Goal: Task Accomplishment & Management: Manage account settings

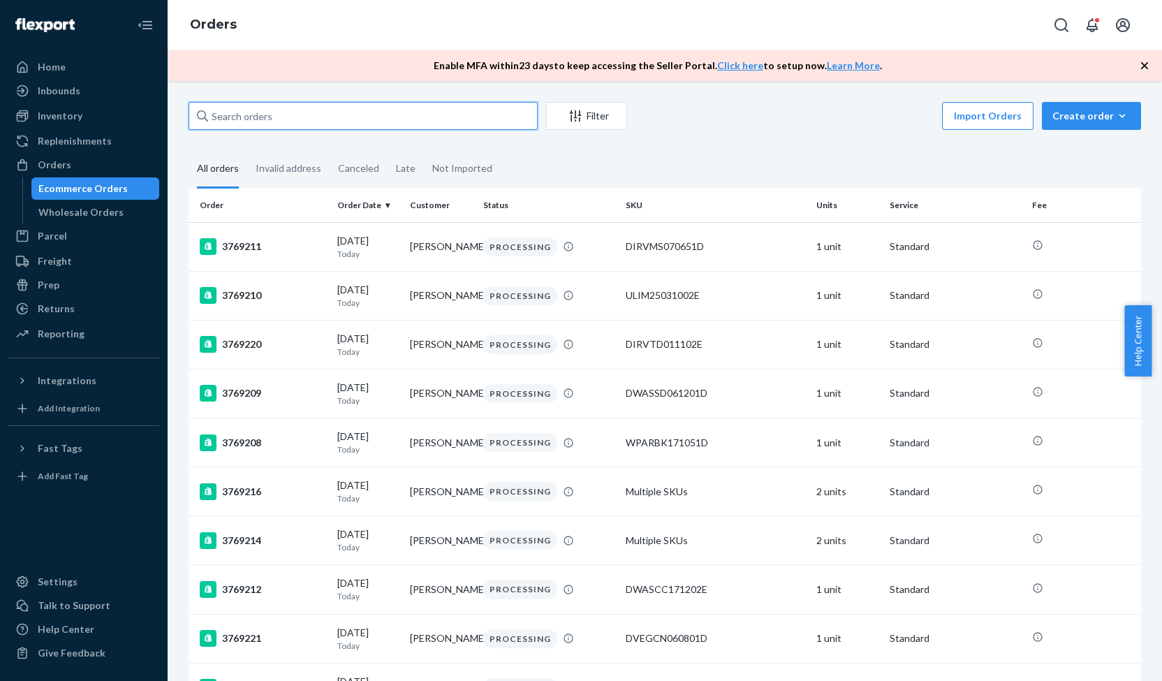
click at [277, 114] on input "text" at bounding box center [363, 116] width 349 height 28
paste input "3768721"
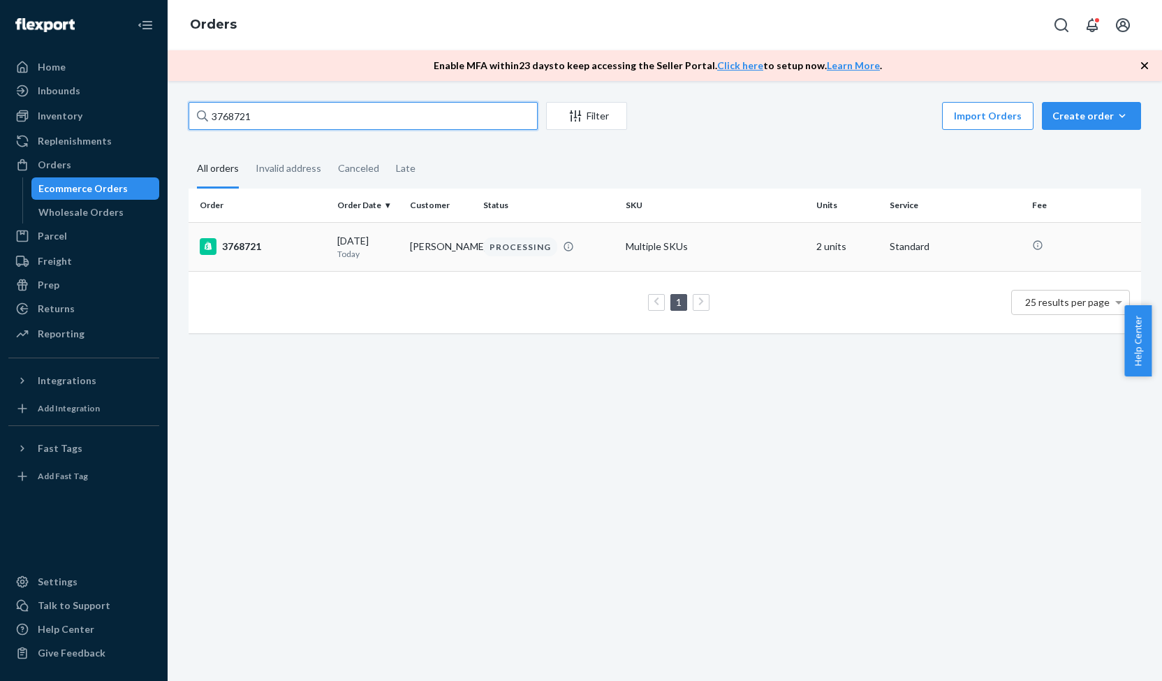
type input "3768721"
click at [281, 248] on div "3768721" at bounding box center [263, 246] width 126 height 17
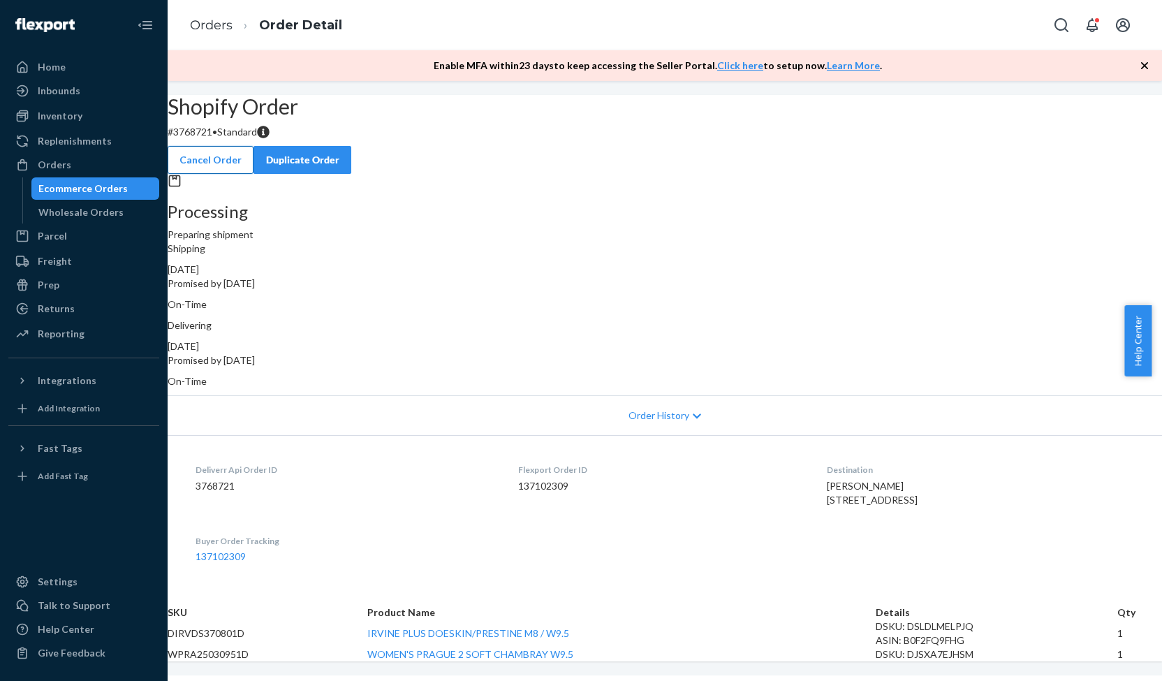
click at [253, 151] on button "Cancel Order" at bounding box center [211, 160] width 86 height 28
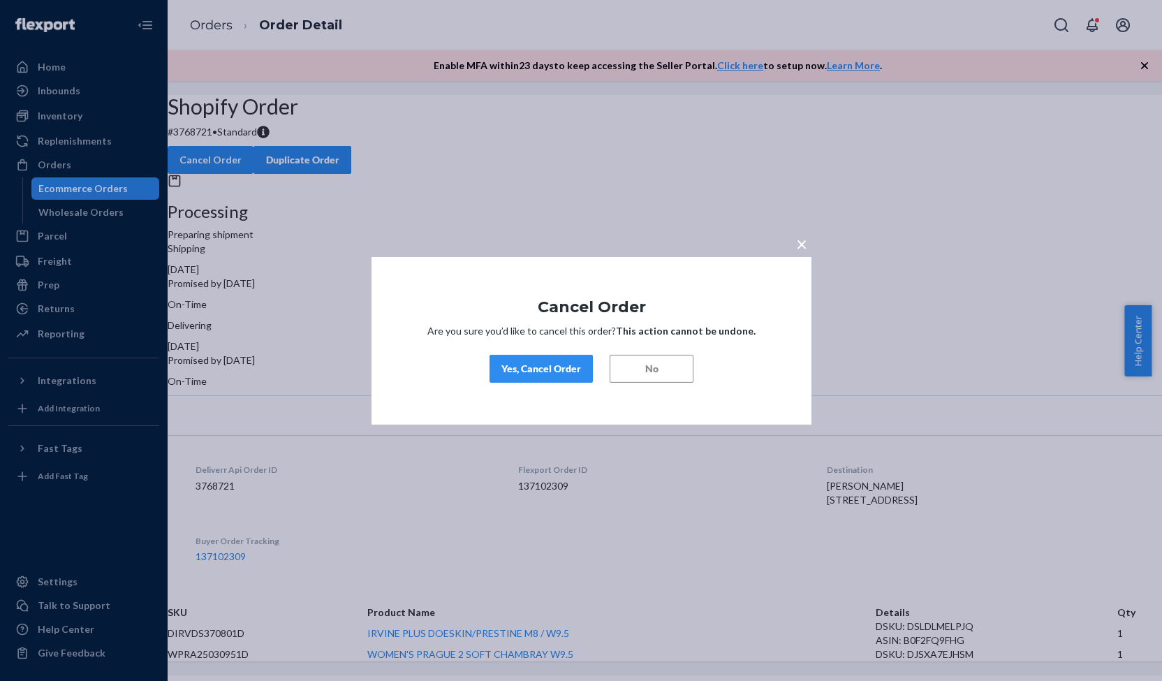
click at [544, 370] on div "Yes, Cancel Order" at bounding box center [541, 369] width 80 height 14
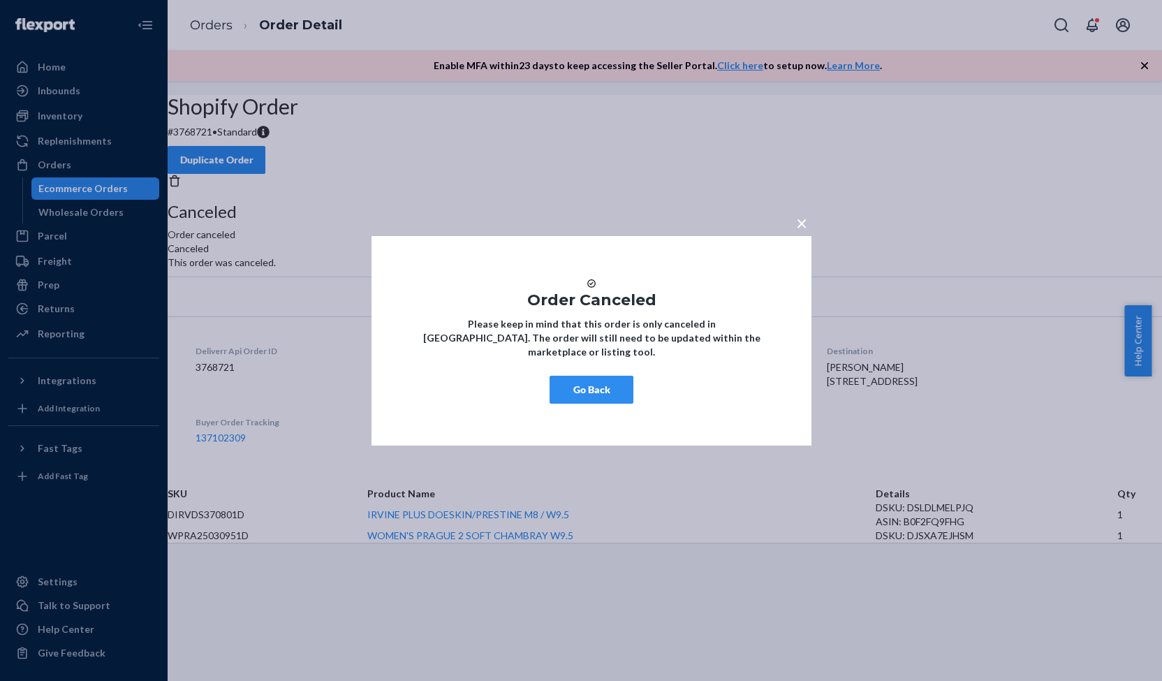
click at [801, 216] on span "×" at bounding box center [801, 222] width 11 height 24
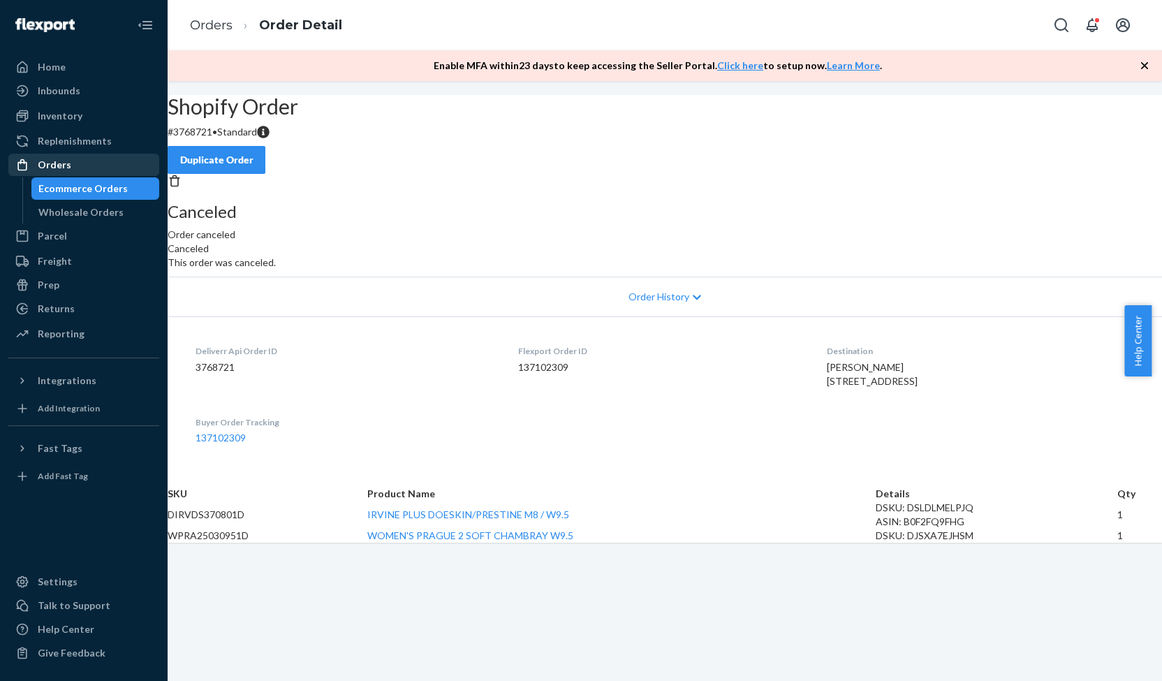
click at [106, 167] on div "Orders" at bounding box center [84, 165] width 148 height 20
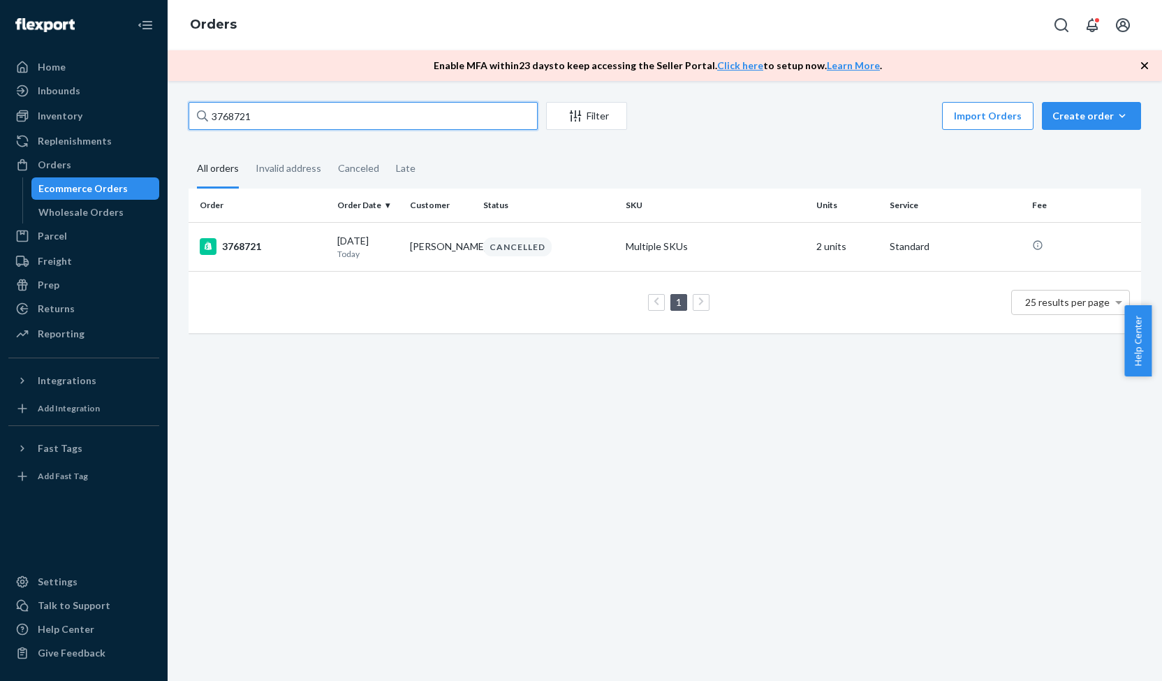
click at [302, 118] on input "3768721" at bounding box center [363, 116] width 349 height 28
paste input "53860"
type input "3753860"
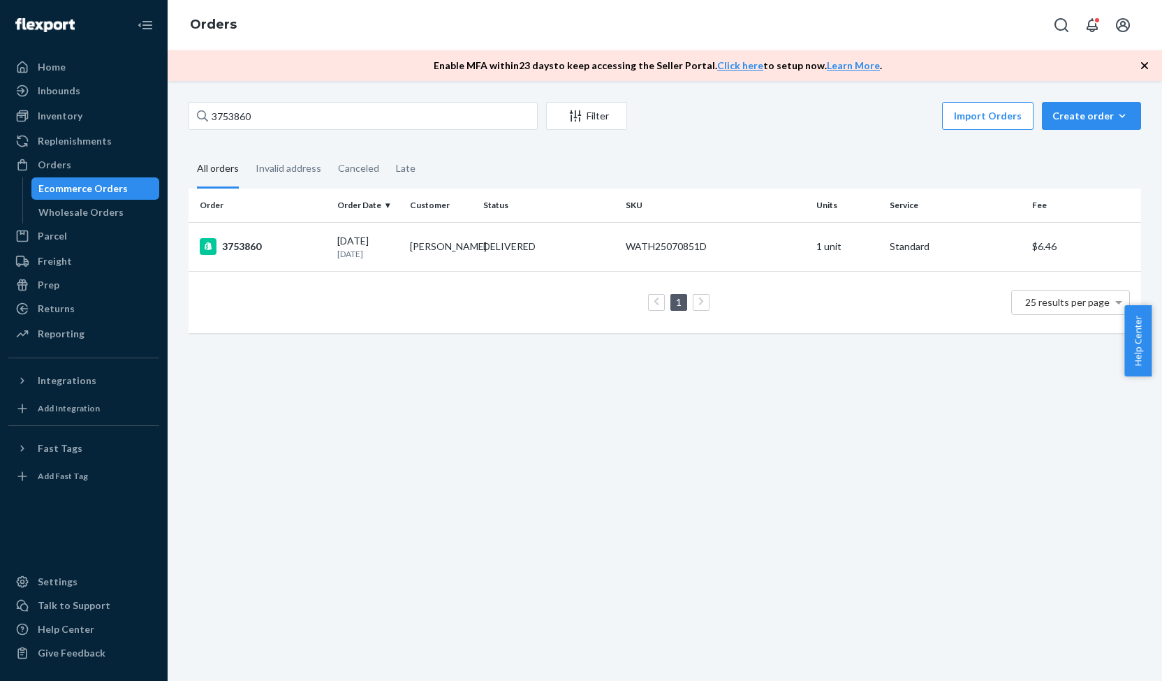
click at [328, 231] on td "3753860" at bounding box center [260, 246] width 143 height 49
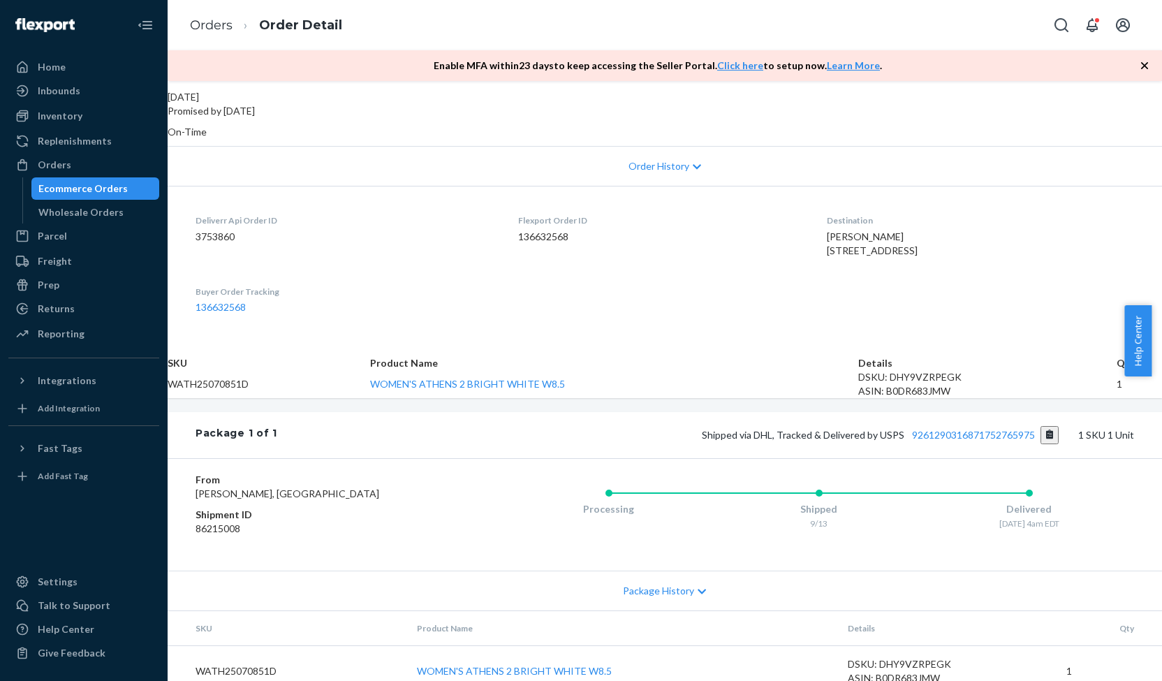
scroll to position [352, 0]
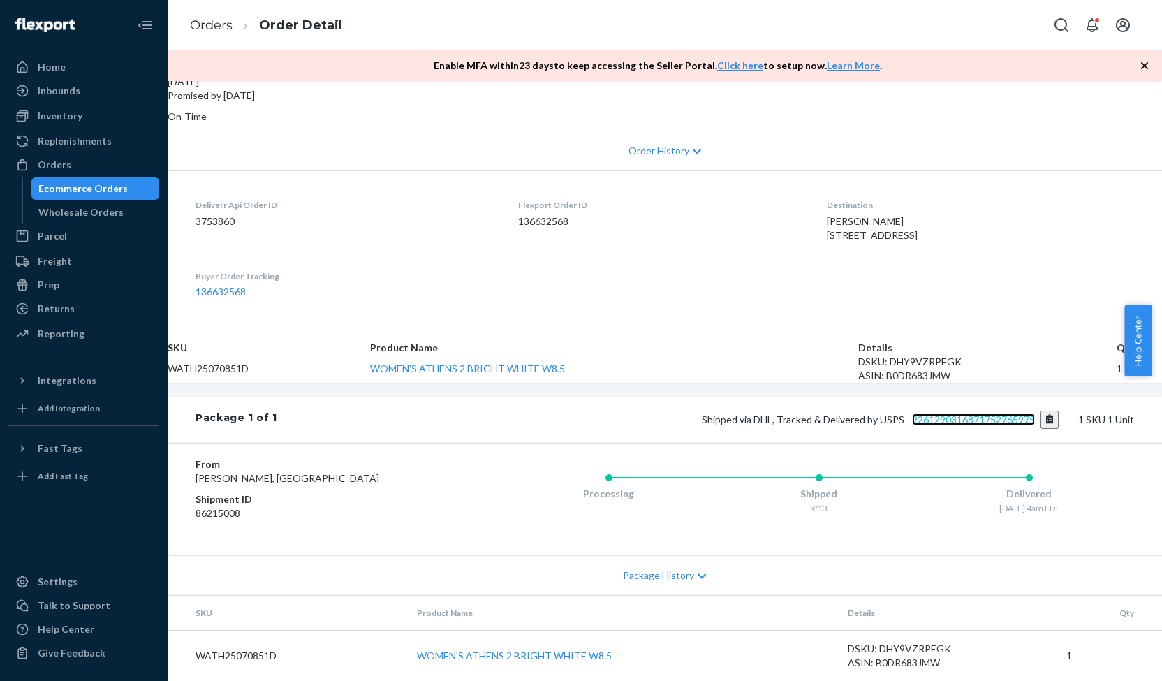
click at [912, 413] on link "9261290316871752765975" at bounding box center [973, 419] width 123 height 12
